Goal: Transaction & Acquisition: Obtain resource

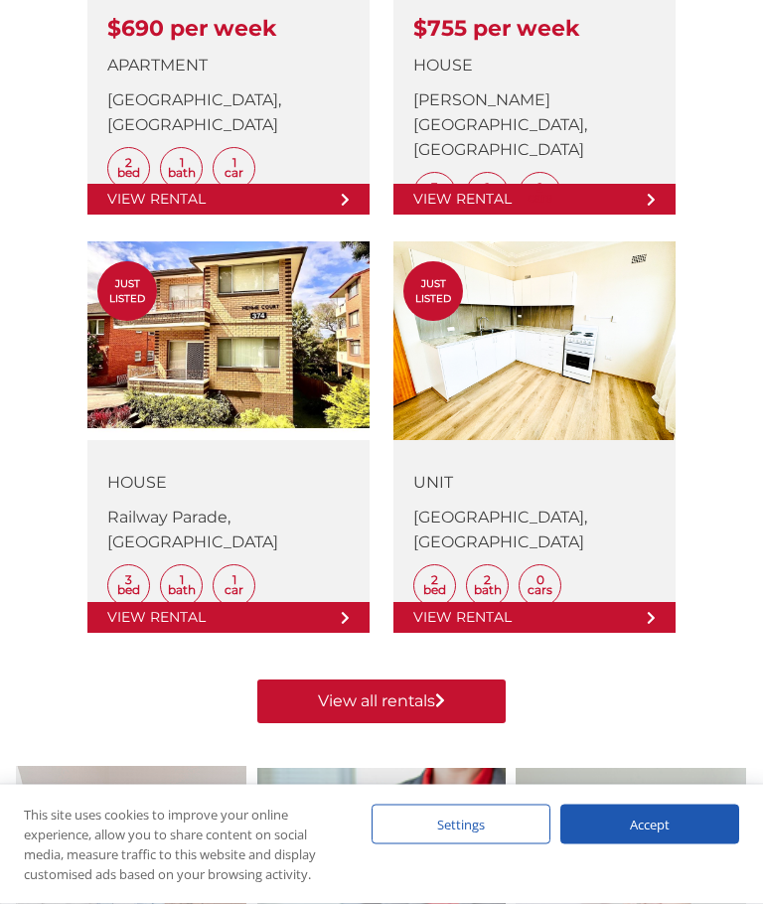
scroll to position [1219, 0]
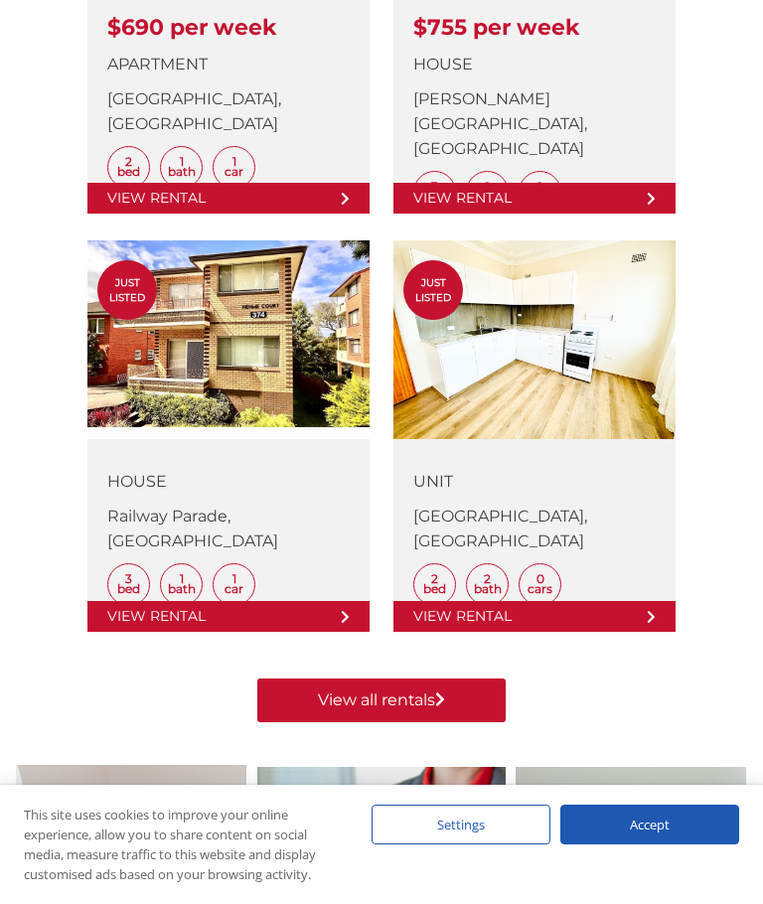
click at [457, 704] on link "View all rentals" at bounding box center [381, 701] width 248 height 44
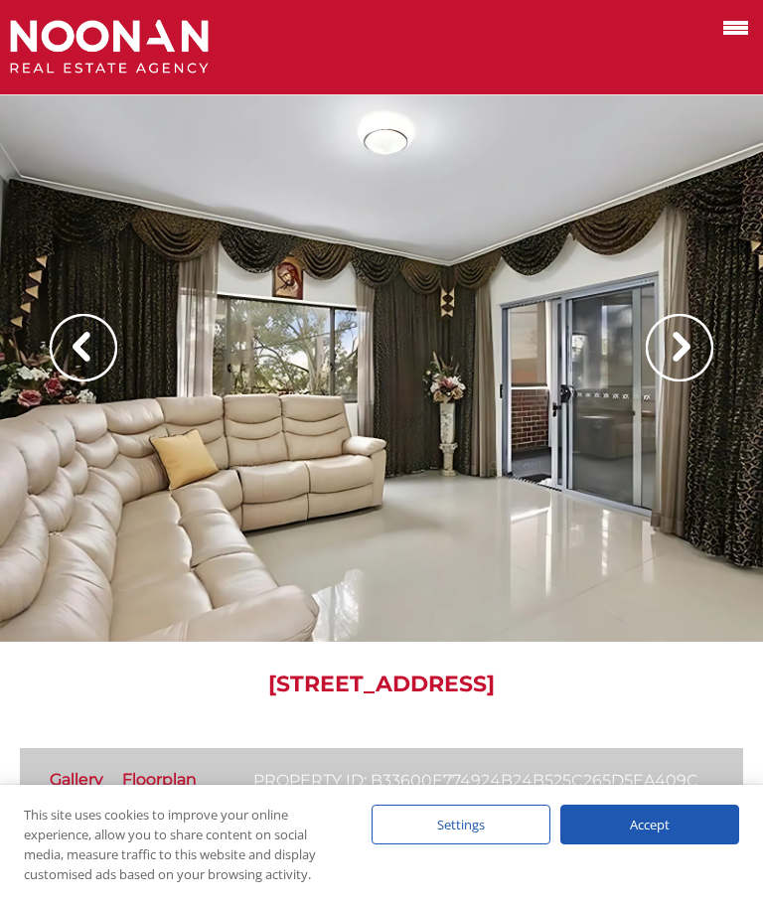
click at [689, 347] on img at bounding box center [680, 348] width 68 height 68
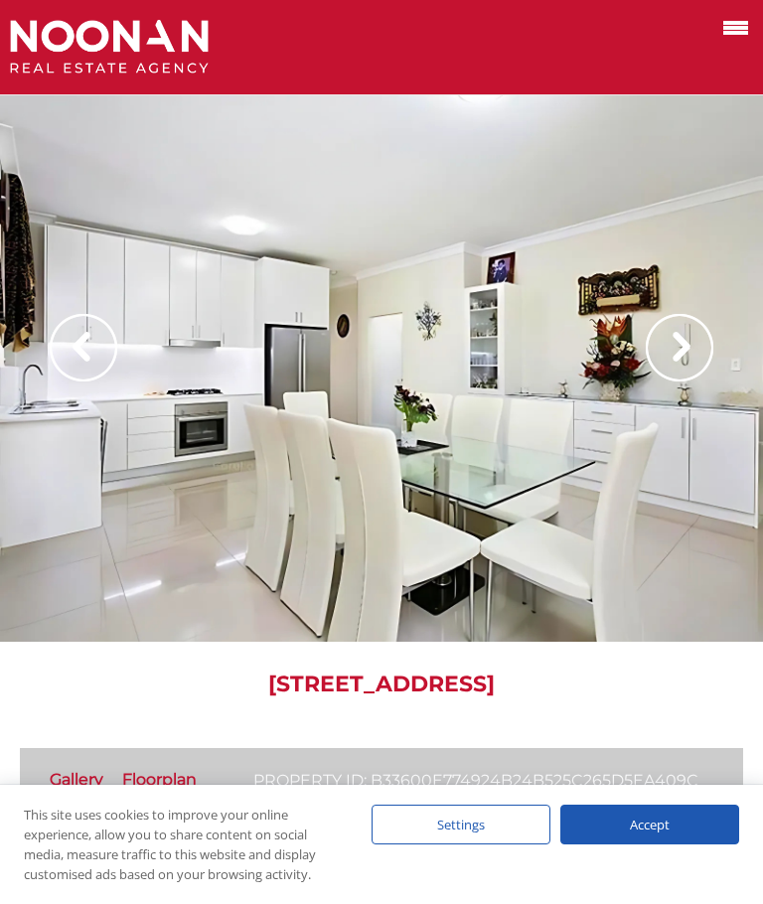
click at [671, 367] on img at bounding box center [680, 348] width 68 height 68
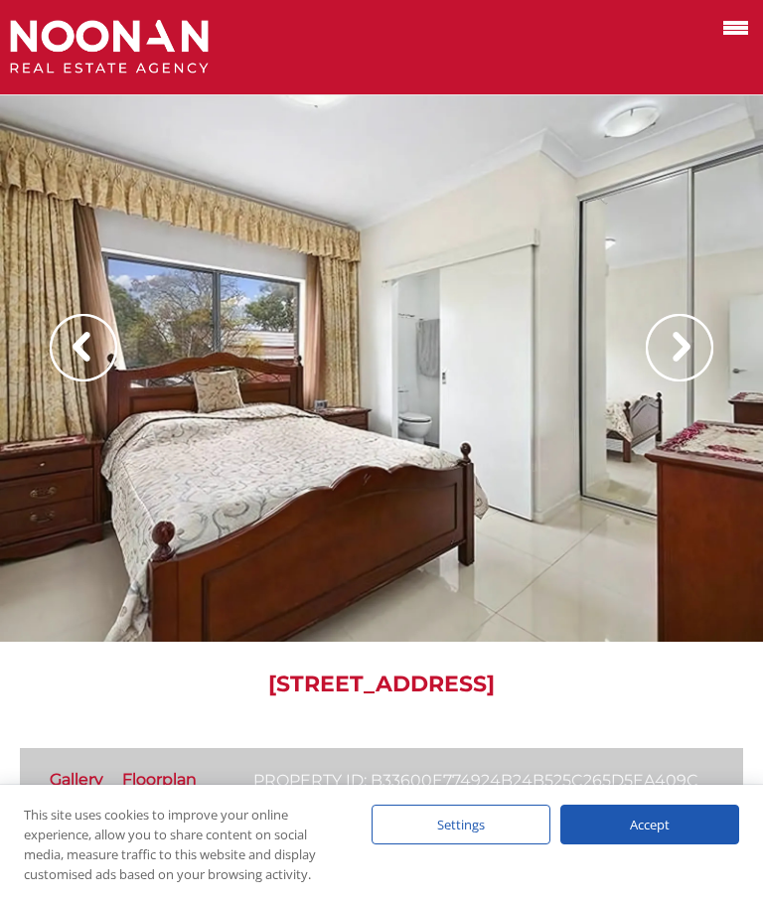
click at [679, 353] on img at bounding box center [680, 348] width 68 height 68
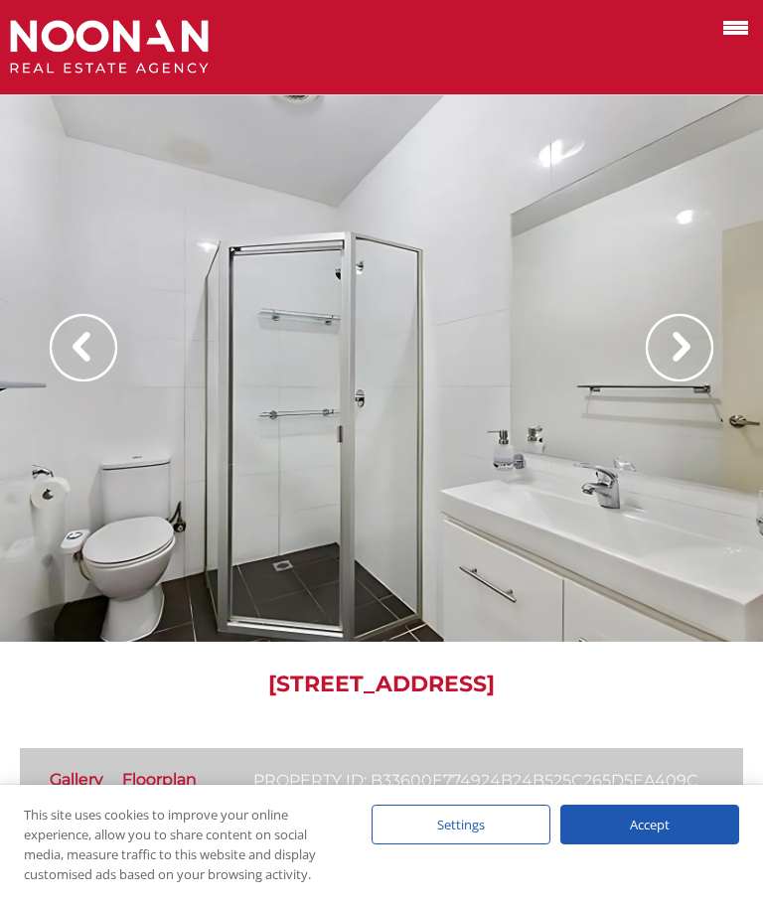
click at [683, 375] on img at bounding box center [680, 348] width 68 height 68
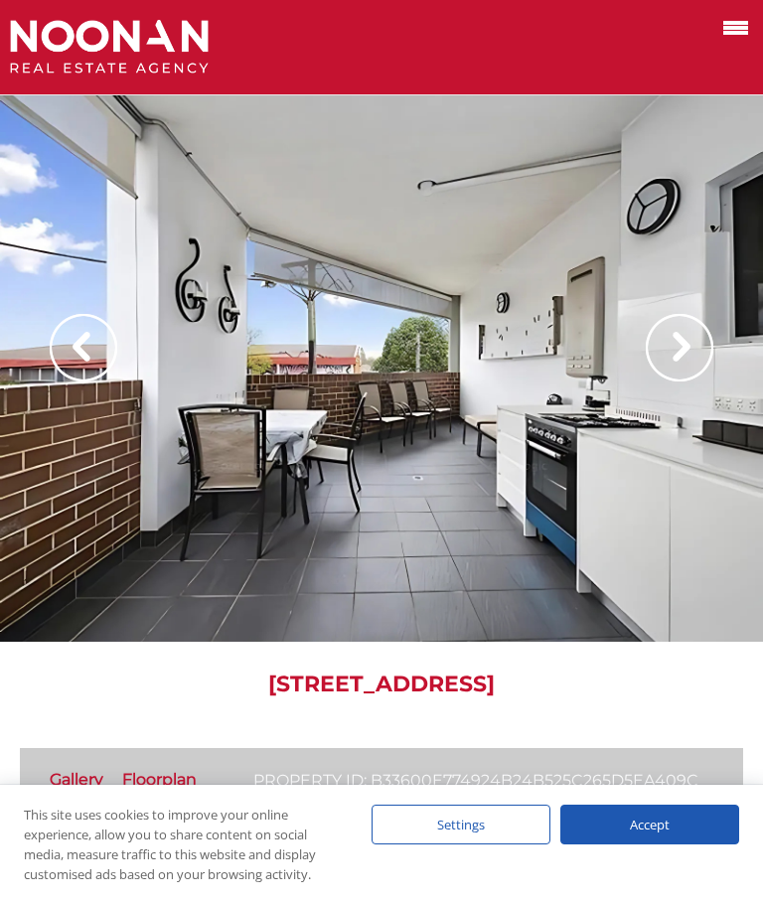
click at [687, 351] on img at bounding box center [680, 348] width 68 height 68
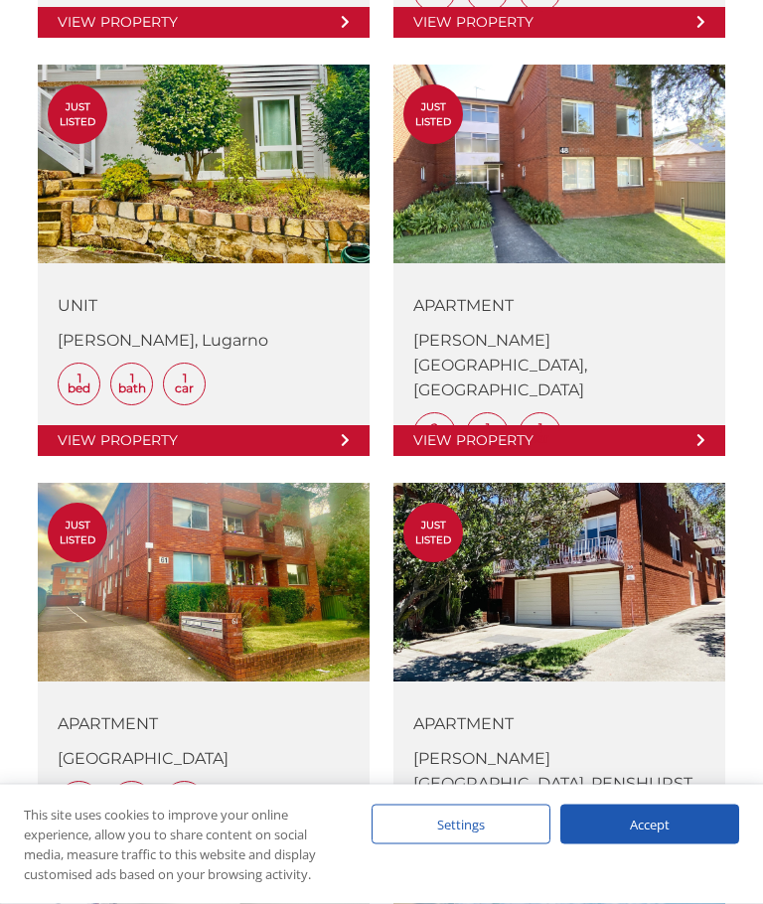
scroll to position [1565, 0]
click at [227, 573] on link at bounding box center [204, 678] width 332 height 391
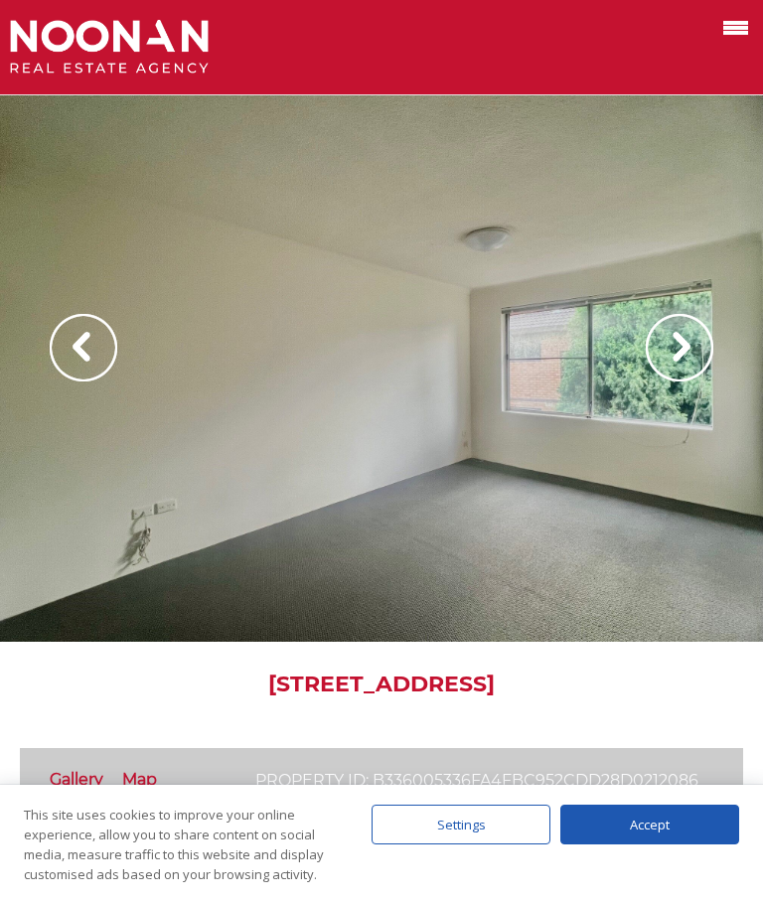
click at [682, 342] on img at bounding box center [680, 348] width 68 height 68
